Goal: Information Seeking & Learning: Learn about a topic

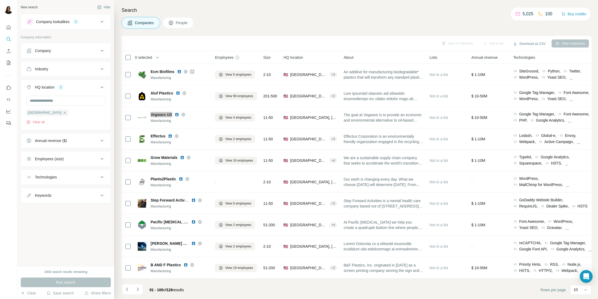
scroll to position [2693, 0]
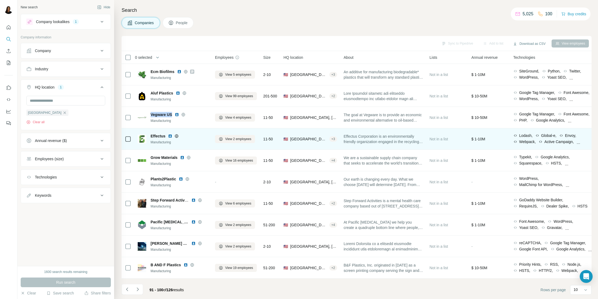
click at [151, 134] on span "Effectus" at bounding box center [158, 135] width 15 height 5
drag, startPoint x: 158, startPoint y: 134, endPoint x: 167, endPoint y: 134, distance: 8.3
click at [167, 134] on div "Effectus" at bounding box center [180, 135] width 58 height 5
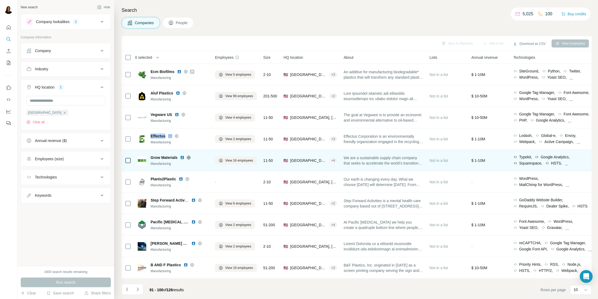
click at [150, 157] on div "Grow Materials Manufacturing" at bounding box center [173, 160] width 71 height 11
drag, startPoint x: 152, startPoint y: 157, endPoint x: 167, endPoint y: 158, distance: 15.0
click at [167, 158] on div "Grow Materials Manufacturing" at bounding box center [173, 160] width 71 height 11
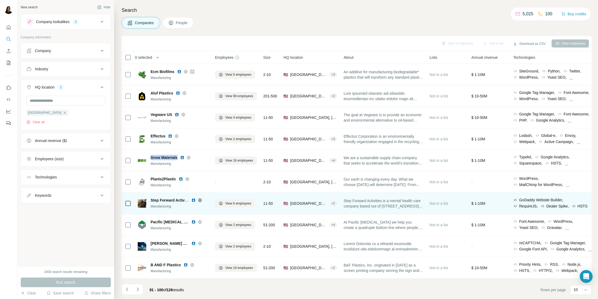
click at [151, 199] on span "Step Forward Activities" at bounding box center [172, 200] width 42 height 4
drag, startPoint x: 154, startPoint y: 199, endPoint x: 184, endPoint y: 200, distance: 30.3
click at [184, 200] on span "Step Forward Activities" at bounding box center [172, 200] width 42 height 4
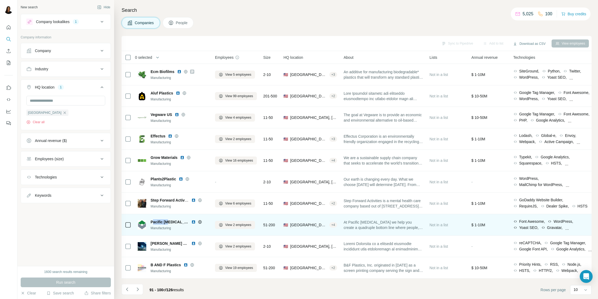
drag, startPoint x: 152, startPoint y: 222, endPoint x: 167, endPoint y: 221, distance: 15.0
click at [167, 221] on span "Pacific Pulp Molding" at bounding box center [170, 221] width 38 height 5
drag, startPoint x: 152, startPoint y: 220, endPoint x: 159, endPoint y: 220, distance: 7.0
click at [159, 220] on span "Pacific Pulp Molding" at bounding box center [170, 221] width 38 height 5
drag, startPoint x: 151, startPoint y: 220, endPoint x: 189, endPoint y: 220, distance: 37.6
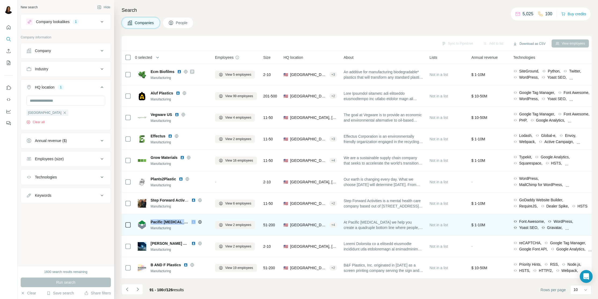
click at [189, 220] on div "Pacific Pulp Molding" at bounding box center [180, 221] width 58 height 5
copy span "Pacific Pulp Molding"
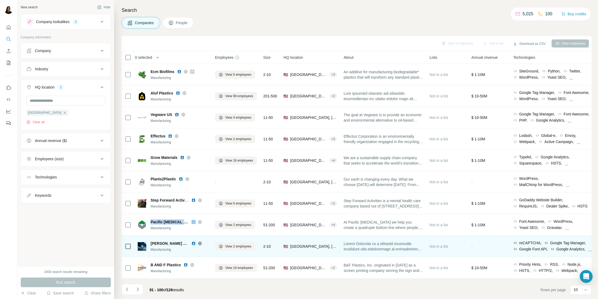
click at [151, 243] on span "Seward Solutions" at bounding box center [170, 243] width 38 height 5
drag, startPoint x: 154, startPoint y: 243, endPoint x: 173, endPoint y: 243, distance: 19.1
click at [173, 243] on span "Seward Solutions" at bounding box center [170, 243] width 38 height 5
copy span "Seward Solutions"
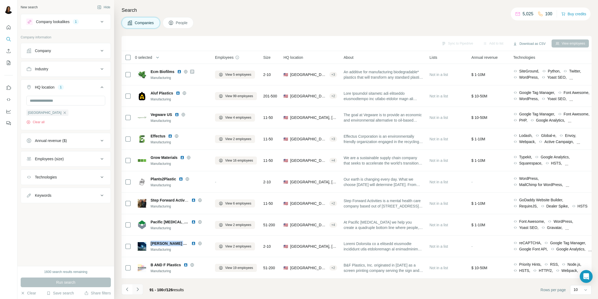
click at [138, 290] on icon "Navigate to next page" at bounding box center [138, 289] width 2 height 3
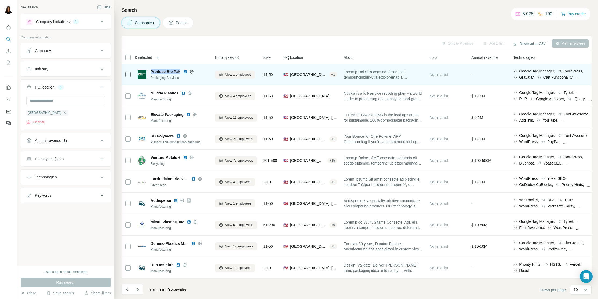
drag, startPoint x: 150, startPoint y: 72, endPoint x: 181, endPoint y: 71, distance: 31.4
click at [181, 71] on div "Produce Bio Pak Packaging Services" at bounding box center [173, 74] width 71 height 11
click at [235, 72] on button "View 1 employees" at bounding box center [235, 75] width 40 height 8
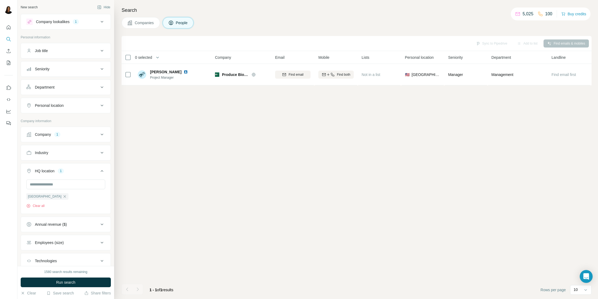
click at [137, 21] on span "Companies" at bounding box center [145, 22] width 20 height 5
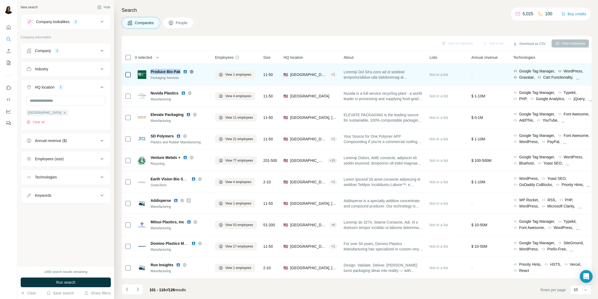
drag, startPoint x: 150, startPoint y: 69, endPoint x: 179, endPoint y: 71, distance: 29.6
click at [179, 71] on div "Produce Bio Pak Packaging Services" at bounding box center [173, 74] width 71 height 11
copy span "Produce Bio Pak"
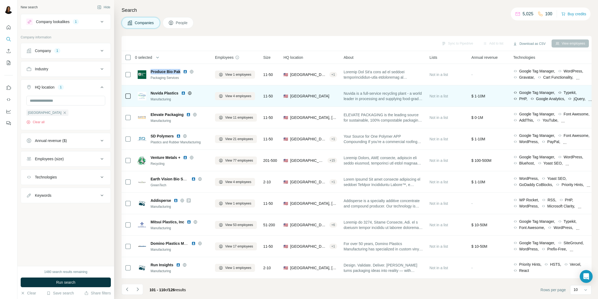
click at [151, 91] on span "Nuvida Plastics" at bounding box center [165, 93] width 28 height 5
drag, startPoint x: 151, startPoint y: 91, endPoint x: 170, endPoint y: 91, distance: 18.8
click at [170, 91] on span "Nuvida Plastics" at bounding box center [165, 93] width 28 height 5
copy span "Nuvida Plastics"
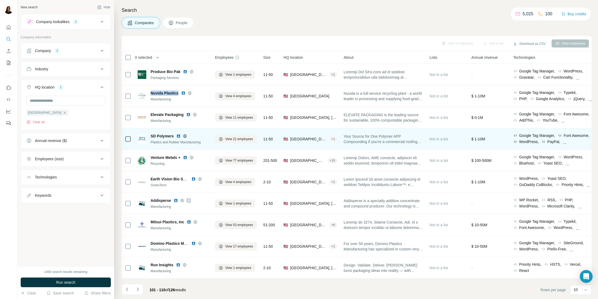
click at [149, 136] on div "SD Polymers Plastics and Rubber Manufacturing" at bounding box center [173, 138] width 71 height 11
drag, startPoint x: 158, startPoint y: 136, endPoint x: 169, endPoint y: 136, distance: 11.0
click at [169, 136] on div "SD Polymers Plastics and Rubber Manufacturing" at bounding box center [173, 138] width 71 height 11
copy span "SD Polymers"
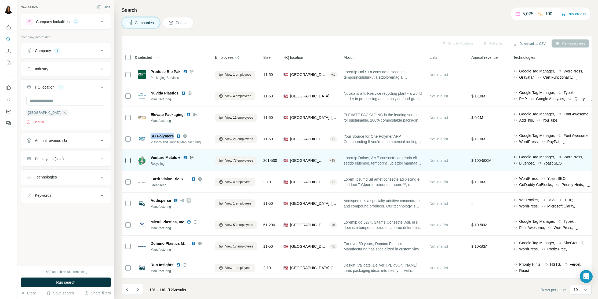
click at [151, 156] on span "Venture Metals +" at bounding box center [166, 157] width 30 height 5
drag, startPoint x: 160, startPoint y: 156, endPoint x: 173, endPoint y: 157, distance: 13.5
click at [175, 157] on span "Venture Metals +" at bounding box center [166, 157] width 30 height 5
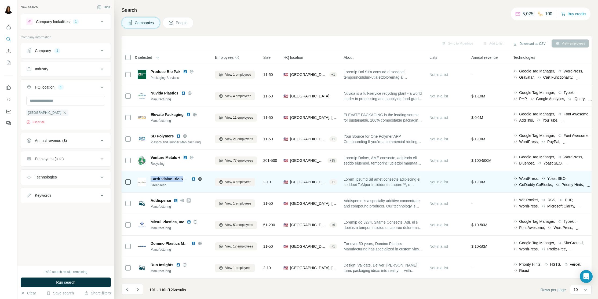
drag, startPoint x: 151, startPoint y: 178, endPoint x: 188, endPoint y: 178, distance: 36.3
click at [188, 178] on span "Earth Vision Bio Solutions" at bounding box center [174, 179] width 47 height 4
copy span "Earth Vision Bio Solu"
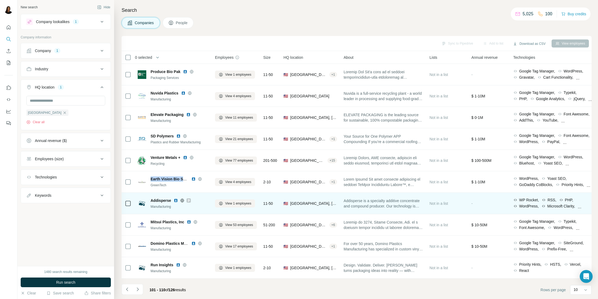
click at [151, 200] on span "Addisperse" at bounding box center [161, 200] width 20 height 5
drag, startPoint x: 153, startPoint y: 200, endPoint x: 169, endPoint y: 200, distance: 16.1
click at [169, 200] on span "Addisperse" at bounding box center [161, 200] width 20 height 5
copy span "Addisperse"
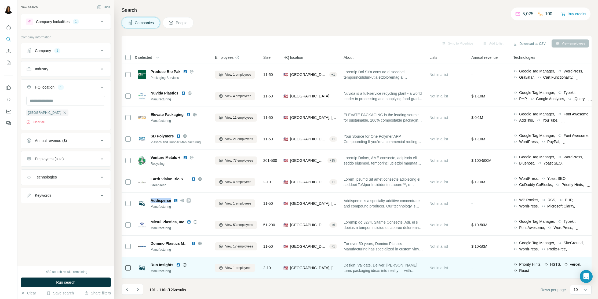
click at [151, 264] on span "Run Insights" at bounding box center [162, 264] width 23 height 5
drag, startPoint x: 151, startPoint y: 264, endPoint x: 166, endPoint y: 264, distance: 15.0
click at [166, 264] on span "Run Insights" at bounding box center [162, 264] width 23 height 5
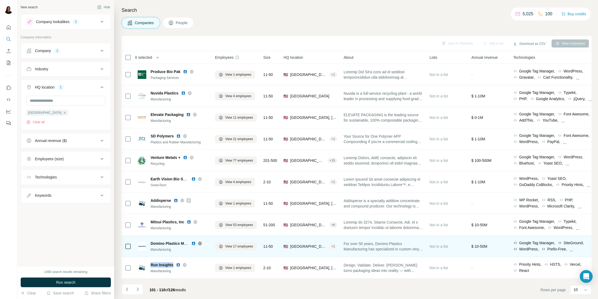
copy span "Run Insights"
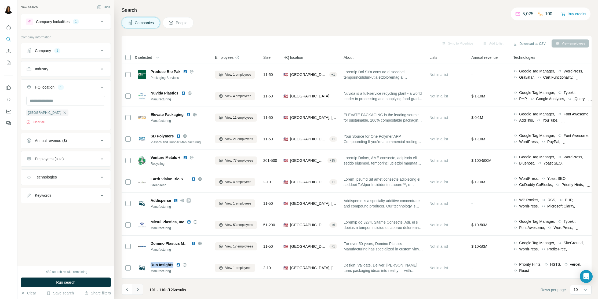
click at [137, 289] on icon "Navigate to next page" at bounding box center [137, 289] width 5 height 5
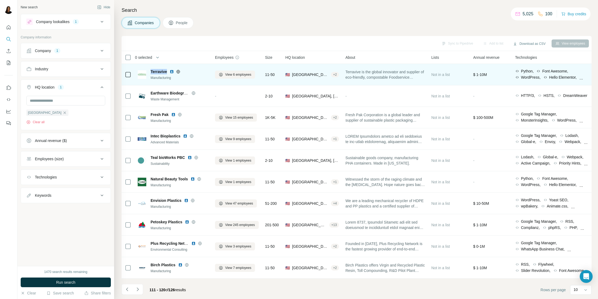
drag, startPoint x: 150, startPoint y: 71, endPoint x: 168, endPoint y: 70, distance: 17.2
click at [168, 70] on div "Terravive Manufacturing" at bounding box center [173, 74] width 71 height 11
copy span "Terravive"
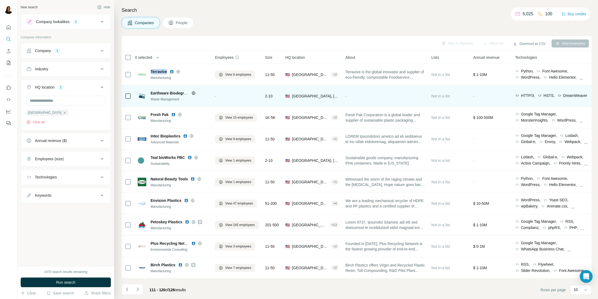
click at [151, 94] on span "Earthware Biodegradables" at bounding box center [175, 93] width 48 height 4
drag, startPoint x: 151, startPoint y: 94, endPoint x: 184, endPoint y: 94, distance: 32.2
click at [184, 94] on span "Earthware Biodegradables" at bounding box center [175, 93] width 48 height 4
copy span "Earthware Biodegradables"
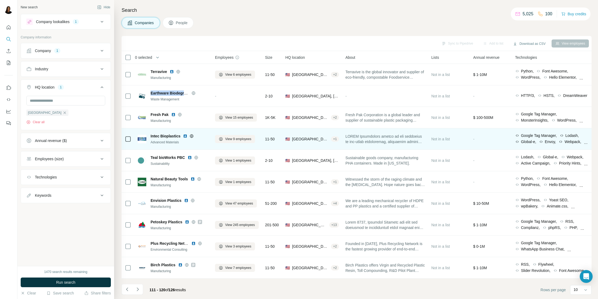
click at [151, 136] on span "Intec Bioplastics" at bounding box center [166, 135] width 30 height 5
drag, startPoint x: 170, startPoint y: 136, endPoint x: 178, endPoint y: 137, distance: 7.6
click at [178, 137] on span "Intec Bioplastics" at bounding box center [166, 135] width 30 height 5
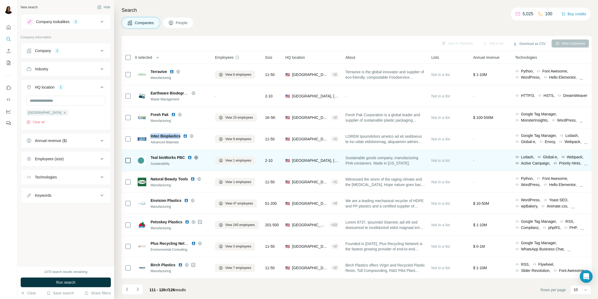
click at [152, 157] on span "Teal bioWorks PBC" at bounding box center [168, 157] width 34 height 5
drag, startPoint x: 162, startPoint y: 157, endPoint x: 178, endPoint y: 158, distance: 15.9
click at [178, 158] on span "Teal bioWorks PBC" at bounding box center [168, 157] width 34 height 5
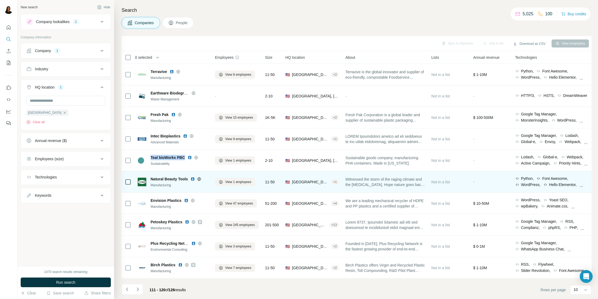
click at [150, 180] on div "Natural Beauty Tools Manufacturing" at bounding box center [173, 181] width 71 height 11
drag, startPoint x: 152, startPoint y: 180, endPoint x: 181, endPoint y: 181, distance: 29.0
click at [181, 181] on div "Natural Beauty Tools Manufacturing" at bounding box center [173, 181] width 71 height 11
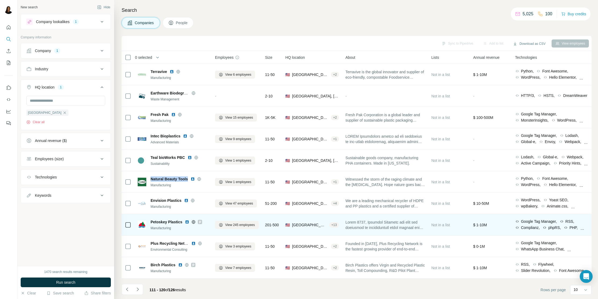
click at [151, 221] on span "Petoskey Plastics" at bounding box center [167, 221] width 32 height 5
drag, startPoint x: 171, startPoint y: 221, endPoint x: 182, endPoint y: 221, distance: 11.0
click at [182, 221] on span "Petoskey Plastics" at bounding box center [167, 221] width 32 height 5
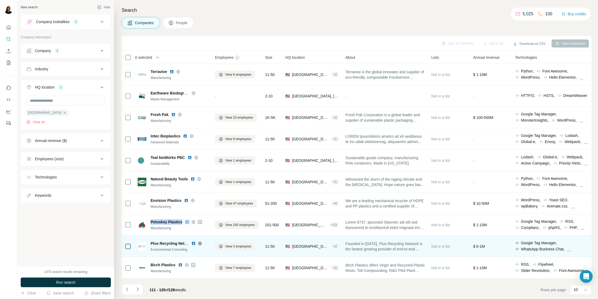
click at [151, 244] on span "Plus Recycling Network" at bounding box center [172, 243] width 43 height 4
drag, startPoint x: 152, startPoint y: 244, endPoint x: 184, endPoint y: 244, distance: 32.0
click at [184, 244] on span "Plus Recycling Network" at bounding box center [172, 243] width 43 height 4
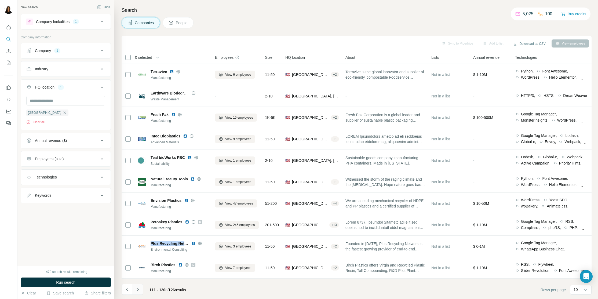
click at [137, 291] on icon "Navigate to next page" at bounding box center [137, 289] width 5 height 5
click at [137, 291] on div at bounding box center [137, 289] width 11 height 11
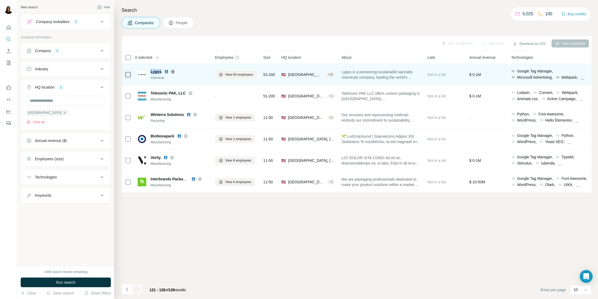
drag, startPoint x: 150, startPoint y: 68, endPoint x: 161, endPoint y: 71, distance: 10.8
click at [161, 71] on div "Lygos Chemical" at bounding box center [173, 74] width 71 height 15
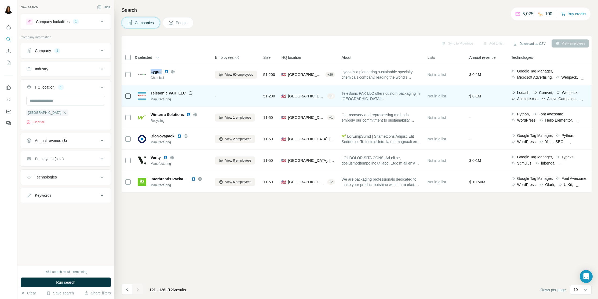
click at [150, 92] on div "Telesonic PAK, LLC Manufacturing" at bounding box center [173, 96] width 71 height 11
drag, startPoint x: 150, startPoint y: 92, endPoint x: 180, endPoint y: 93, distance: 30.1
click at [180, 93] on div "Telesonic PAK, LLC Manufacturing" at bounding box center [173, 96] width 71 height 11
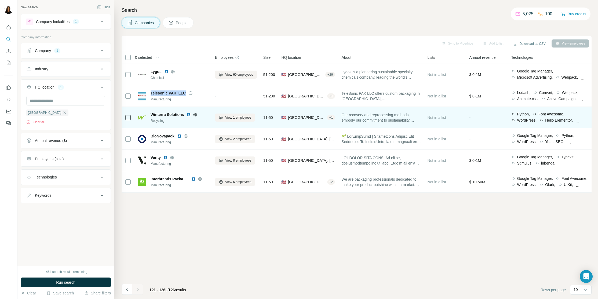
click at [150, 113] on div "Winterra Solutions Recycling" at bounding box center [173, 117] width 71 height 11
drag, startPoint x: 151, startPoint y: 113, endPoint x: 184, endPoint y: 113, distance: 33.0
click at [184, 113] on div "Winterra Solutions Recycling" at bounding box center [173, 117] width 71 height 11
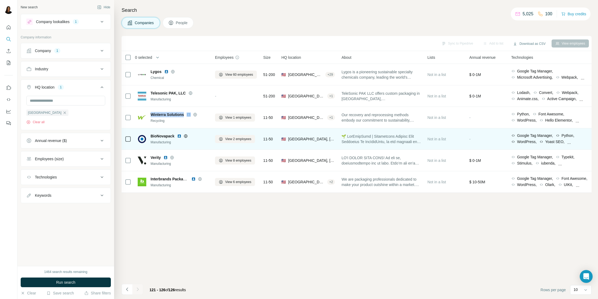
click at [152, 135] on span "BioNovapack" at bounding box center [163, 135] width 24 height 5
drag, startPoint x: 158, startPoint y: 135, endPoint x: 167, endPoint y: 135, distance: 8.3
click at [167, 135] on span "BioNovapack" at bounding box center [163, 135] width 24 height 5
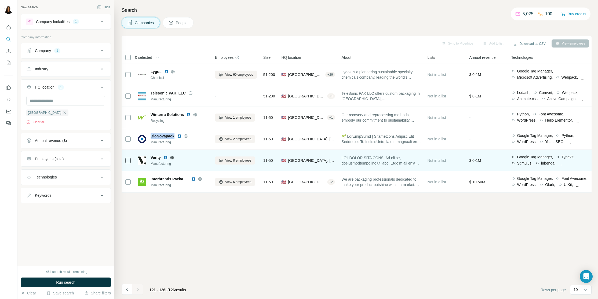
click at [151, 157] on span "Verity" at bounding box center [156, 157] width 10 height 5
drag, startPoint x: 153, startPoint y: 157, endPoint x: 158, endPoint y: 157, distance: 5.1
click at [158, 157] on span "Verity" at bounding box center [156, 157] width 10 height 5
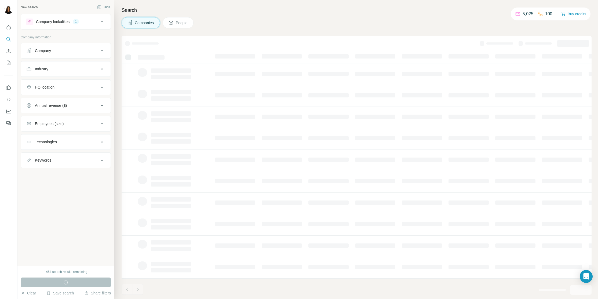
click at [97, 87] on div "HQ location" at bounding box center [62, 87] width 73 height 5
click at [104, 72] on icon at bounding box center [102, 69] width 6 height 6
click at [104, 97] on button "HQ location" at bounding box center [66, 104] width 90 height 15
click at [101, 105] on icon at bounding box center [102, 103] width 6 height 6
click at [91, 118] on input "text" at bounding box center [65, 117] width 79 height 10
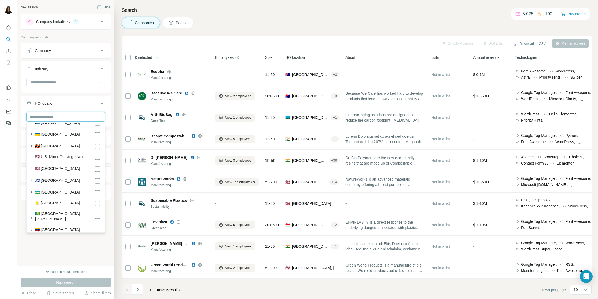
scroll to position [2671, 0]
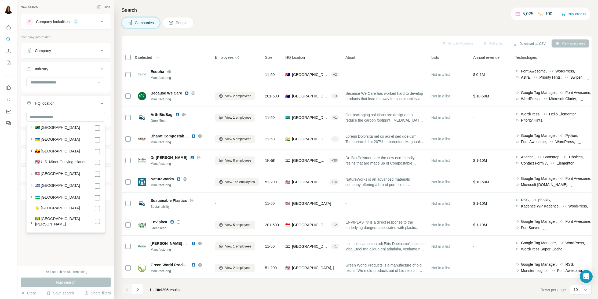
click at [63, 171] on label "🇺🇸 [GEOGRAPHIC_DATA]" at bounding box center [57, 174] width 45 height 6
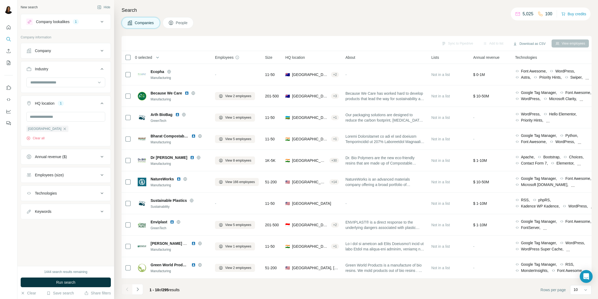
click at [79, 97] on div "HQ location 1 [GEOGRAPHIC_DATA] Clear all" at bounding box center [66, 121] width 90 height 51
click at [106, 64] on button "Industry" at bounding box center [66, 70] width 90 height 15
click at [103, 67] on icon at bounding box center [102, 69] width 6 height 6
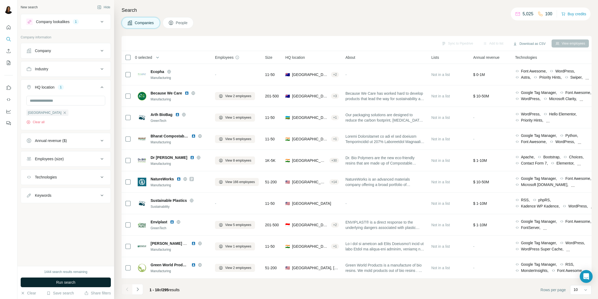
click at [72, 285] on span "Run search" at bounding box center [65, 282] width 19 height 5
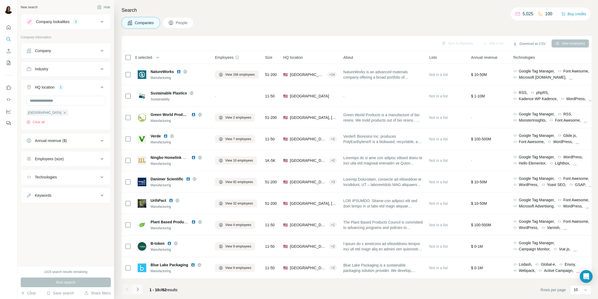
click at [142, 288] on button "Navigate to next page" at bounding box center [137, 289] width 11 height 11
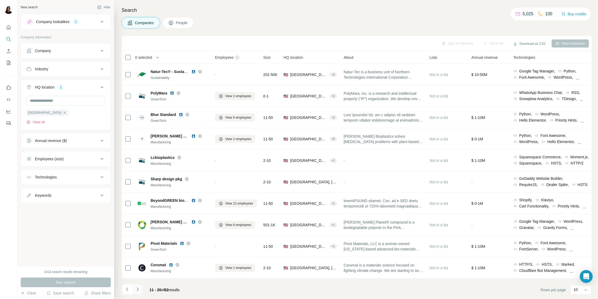
click at [138, 290] on icon "Navigate to next page" at bounding box center [138, 289] width 2 height 3
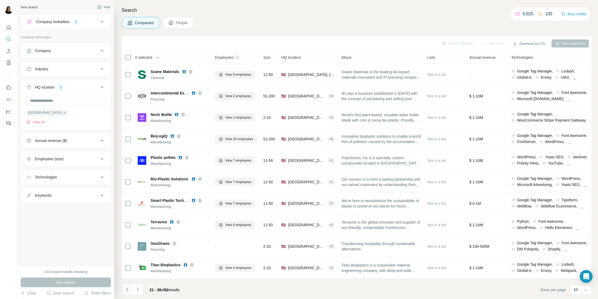
click at [123, 289] on button "Navigate to previous page" at bounding box center [127, 289] width 11 height 11
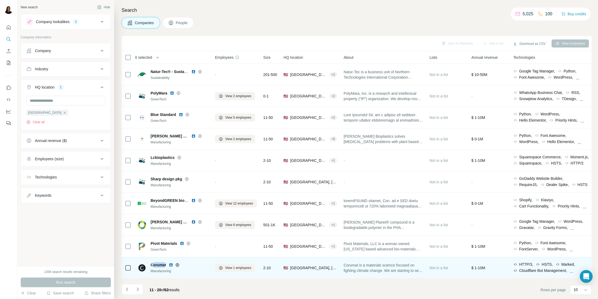
drag, startPoint x: 153, startPoint y: 264, endPoint x: 165, endPoint y: 265, distance: 12.1
click at [165, 265] on span "Corumat" at bounding box center [159, 264] width 16 height 5
drag, startPoint x: 150, startPoint y: 264, endPoint x: 168, endPoint y: 265, distance: 17.2
click at [168, 265] on div "Corumat Manufacturing" at bounding box center [173, 267] width 71 height 11
copy span "Corumat"
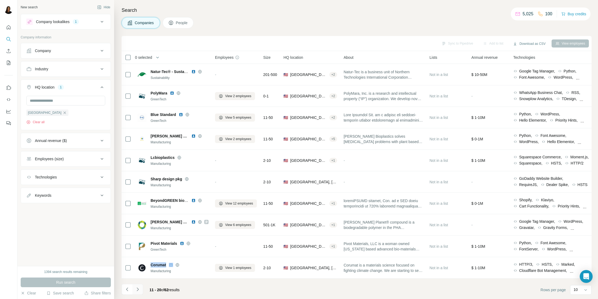
click at [140, 289] on button "Navigate to next page" at bounding box center [137, 289] width 11 height 11
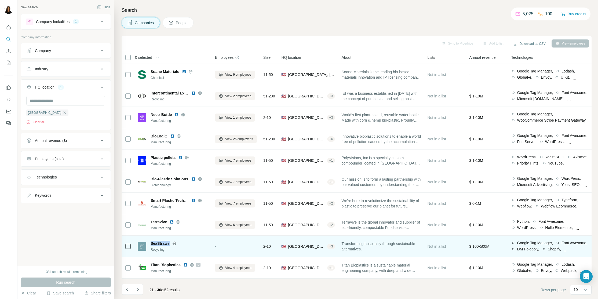
drag, startPoint x: 150, startPoint y: 243, endPoint x: 171, endPoint y: 244, distance: 20.7
click at [171, 244] on div "SeaStraws Recycling" at bounding box center [173, 246] width 71 height 11
copy span "SeaStraws"
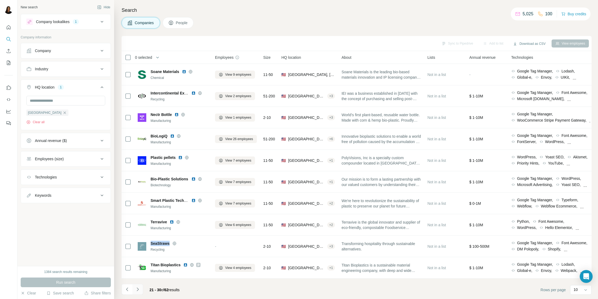
click at [138, 288] on icon "Navigate to next page" at bounding box center [137, 289] width 5 height 5
click at [138, 288] on div at bounding box center [137, 289] width 11 height 11
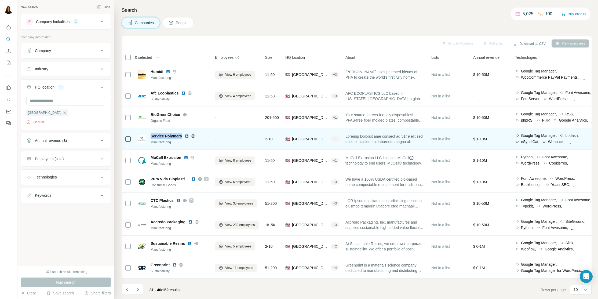
drag, startPoint x: 150, startPoint y: 135, endPoint x: 183, endPoint y: 135, distance: 33.0
click at [183, 135] on div "Service Polymers Manufacturing" at bounding box center [173, 138] width 71 height 11
copy span "Service Polymers"
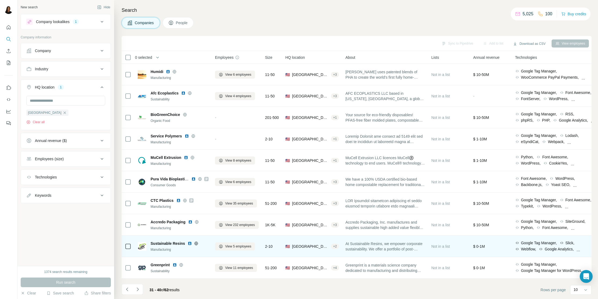
click at [161, 244] on span "Sustainable Resins" at bounding box center [168, 243] width 34 height 5
click at [169, 243] on span "Sustainable Resins" at bounding box center [168, 243] width 34 height 5
drag, startPoint x: 150, startPoint y: 240, endPoint x: 184, endPoint y: 242, distance: 33.7
click at [184, 242] on div "Sustainable Resins Manufacturing" at bounding box center [173, 246] width 71 height 15
copy span "Sustainable Resins"
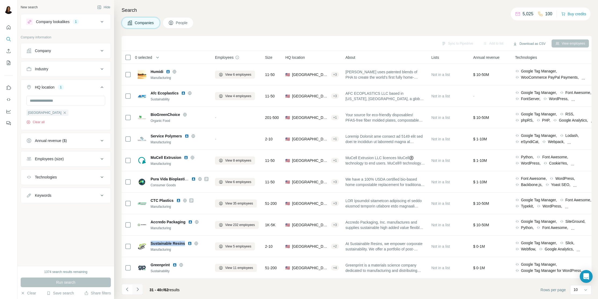
click at [140, 289] on button "Navigate to next page" at bounding box center [137, 289] width 11 height 11
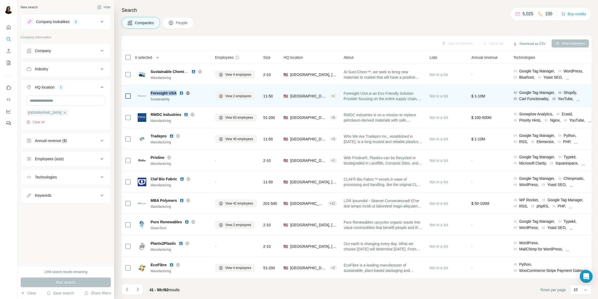
drag, startPoint x: 151, startPoint y: 94, endPoint x: 177, endPoint y: 96, distance: 25.8
click at [177, 96] on div "Foresight USA" at bounding box center [180, 93] width 58 height 5
copy span "Foresight USA"
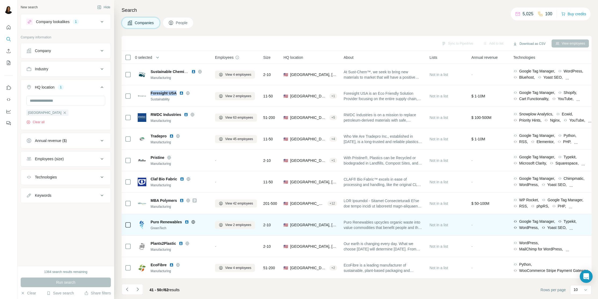
click at [150, 221] on div "Puro Renewables GreenTech" at bounding box center [173, 224] width 71 height 11
drag, startPoint x: 154, startPoint y: 221, endPoint x: 168, endPoint y: 221, distance: 13.4
click at [168, 221] on div "Puro Renewables GreenTech" at bounding box center [173, 224] width 71 height 11
copy span "Puro Renewables"
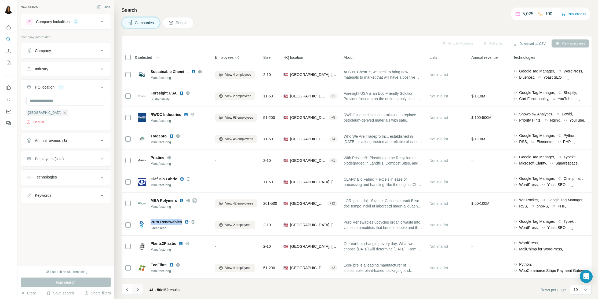
click at [137, 289] on icon "Navigate to next page" at bounding box center [137, 289] width 5 height 5
click at [137, 289] on div at bounding box center [137, 289] width 11 height 11
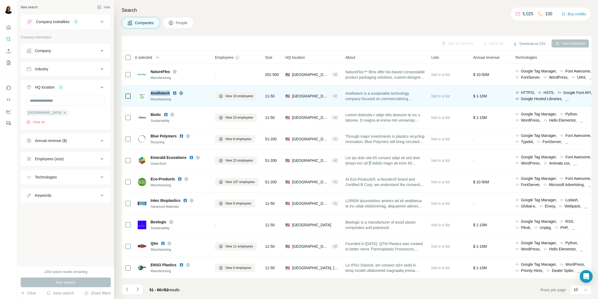
drag, startPoint x: 151, startPoint y: 92, endPoint x: 170, endPoint y: 92, distance: 18.5
click at [170, 92] on span "Anellotech" at bounding box center [160, 93] width 19 height 5
copy span "Anellotech"
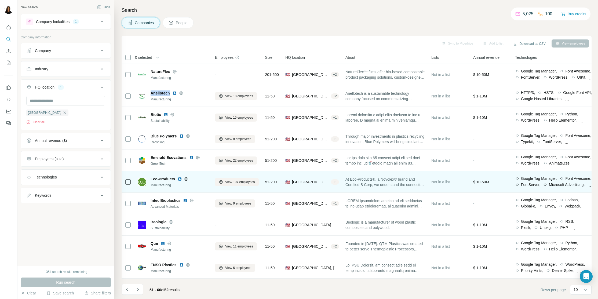
click at [150, 178] on div "Eco-Products Manufacturing" at bounding box center [173, 181] width 71 height 11
drag, startPoint x: 154, startPoint y: 178, endPoint x: 172, endPoint y: 178, distance: 17.2
click at [172, 178] on div "Eco-Products Manufacturing" at bounding box center [173, 181] width 71 height 11
copy span "Eco-Products"
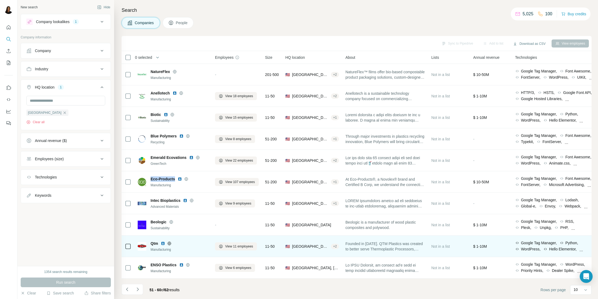
click at [152, 243] on span "Qtm" at bounding box center [155, 243] width 8 height 5
drag, startPoint x: 152, startPoint y: 243, endPoint x: 154, endPoint y: 243, distance: 2.7
click at [155, 243] on span "Qtm" at bounding box center [155, 243] width 8 height 5
copy span "Qtm"
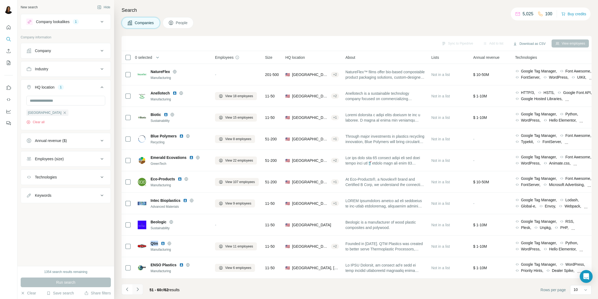
click at [137, 289] on icon "Navigate to next page" at bounding box center [137, 289] width 5 height 5
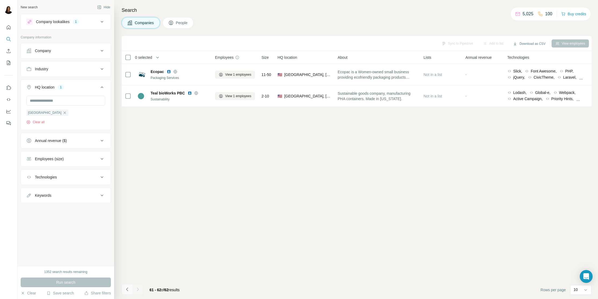
click at [129, 291] on icon "Navigate to previous page" at bounding box center [127, 289] width 5 height 5
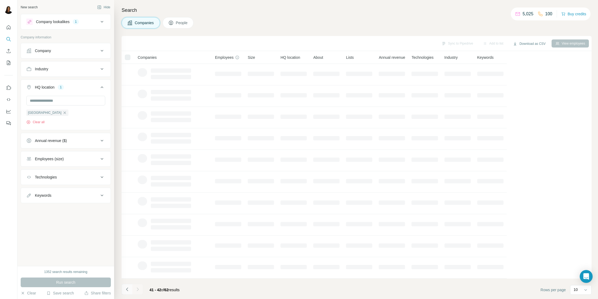
click at [129, 291] on icon "Navigate to previous page" at bounding box center [127, 289] width 5 height 5
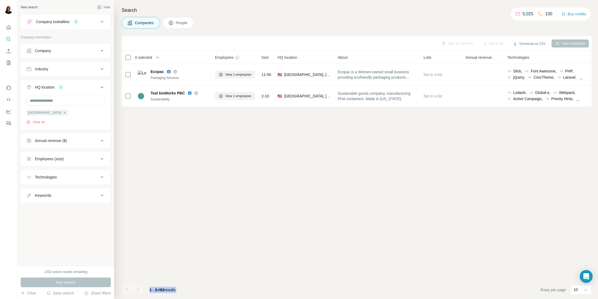
click at [129, 291] on div at bounding box center [127, 289] width 11 height 11
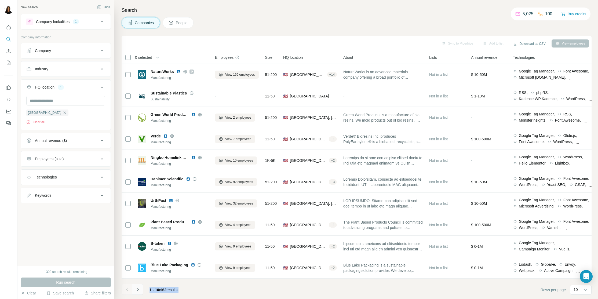
click at [139, 287] on icon "Navigate to next page" at bounding box center [137, 289] width 5 height 5
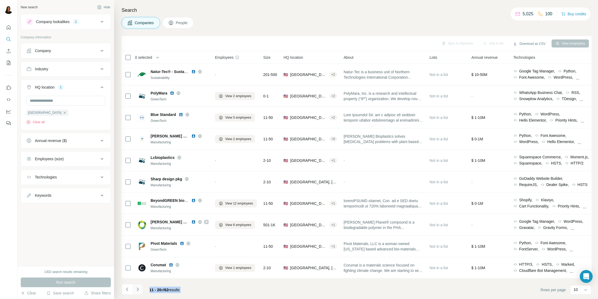
click at [134, 292] on button "Navigate to next page" at bounding box center [137, 289] width 11 height 11
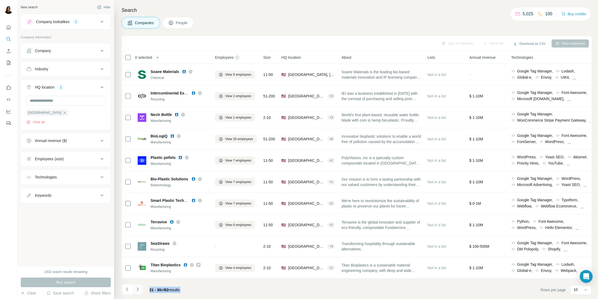
click at [134, 289] on button "Navigate to next page" at bounding box center [137, 289] width 11 height 11
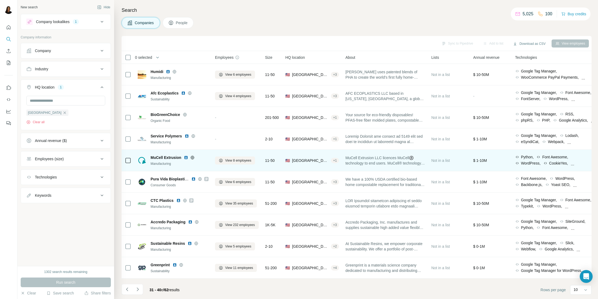
click at [164, 159] on span "MuCell Extrusion" at bounding box center [166, 157] width 31 height 5
click at [166, 157] on span "MuCell Extrusion" at bounding box center [166, 157] width 31 height 5
drag, startPoint x: 149, startPoint y: 155, endPoint x: 182, endPoint y: 156, distance: 33.3
click at [182, 156] on div "MuCell Extrusion Manufacturing" at bounding box center [173, 160] width 71 height 11
copy span "MuCell Extrusion"
